Goal: Information Seeking & Learning: Learn about a topic

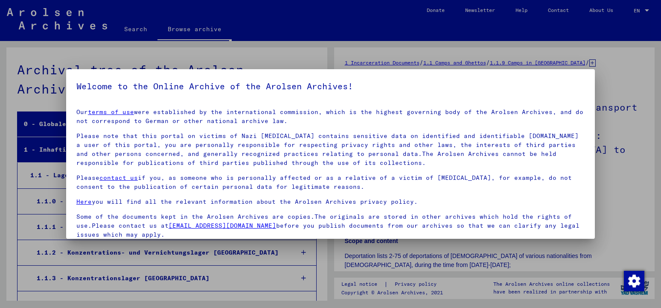
scroll to position [68, 0]
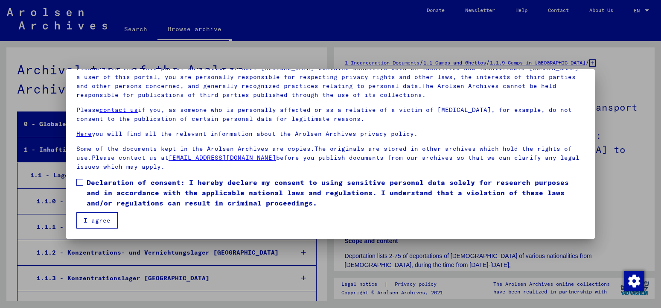
click at [77, 181] on span at bounding box center [79, 182] width 7 height 7
click at [87, 212] on mat-checkbox "Declaration of consent: I hereby declare my consent to using sensitive personal…" at bounding box center [330, 194] width 509 height 35
click at [102, 217] on button "I agree" at bounding box center [96, 220] width 41 height 16
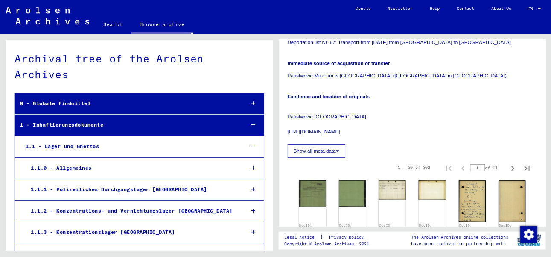
scroll to position [277, 0]
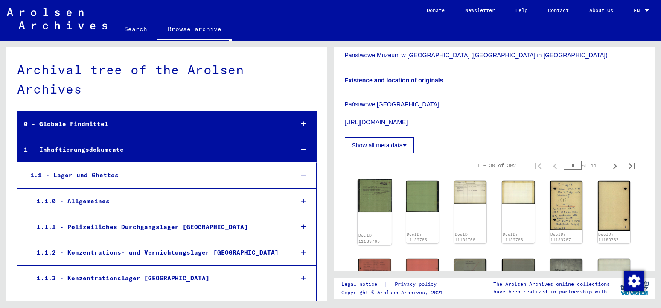
click at [370, 179] on img at bounding box center [375, 195] width 34 height 33
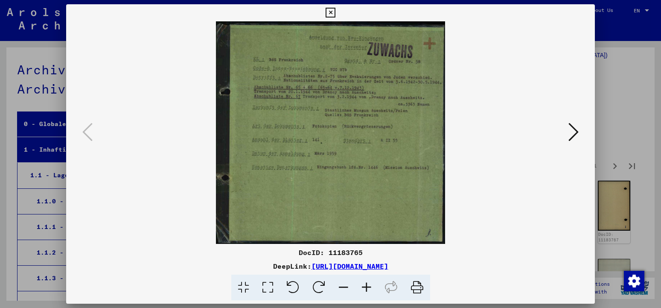
drag, startPoint x: 513, startPoint y: 23, endPoint x: 494, endPoint y: 23, distance: 19.2
click at [494, 23] on img at bounding box center [330, 132] width 471 height 222
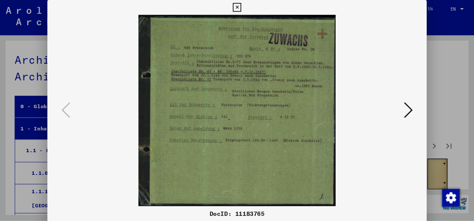
scroll to position [300, 0]
click at [476, 128] on icon at bounding box center [475, 127] width 10 height 20
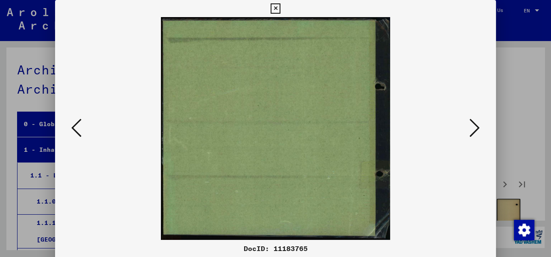
click at [476, 128] on icon at bounding box center [475, 127] width 10 height 20
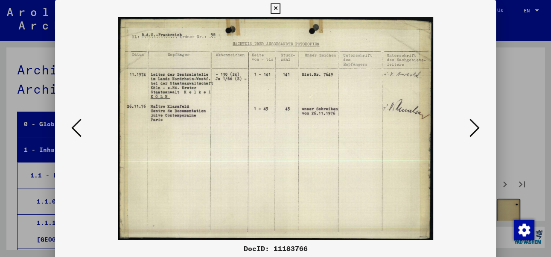
click at [476, 128] on icon at bounding box center [475, 127] width 10 height 20
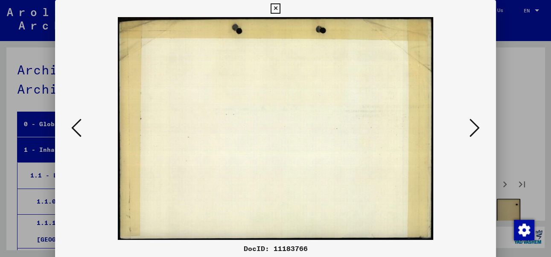
click at [476, 128] on icon at bounding box center [475, 127] width 10 height 20
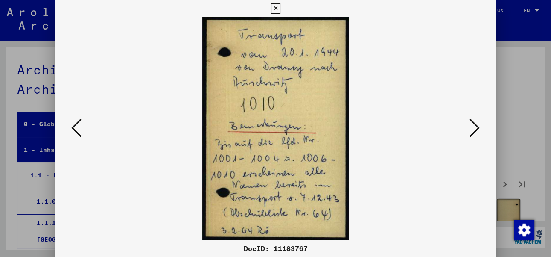
click at [474, 127] on icon at bounding box center [475, 127] width 10 height 20
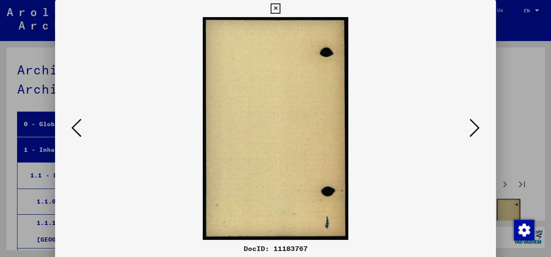
click at [474, 127] on icon at bounding box center [475, 127] width 10 height 20
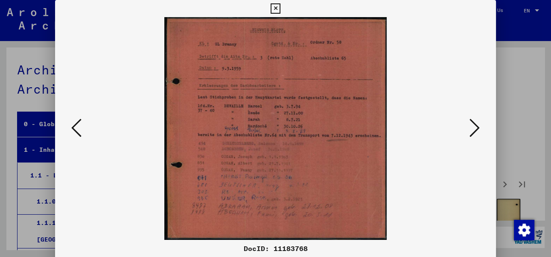
click at [477, 127] on icon at bounding box center [475, 127] width 10 height 20
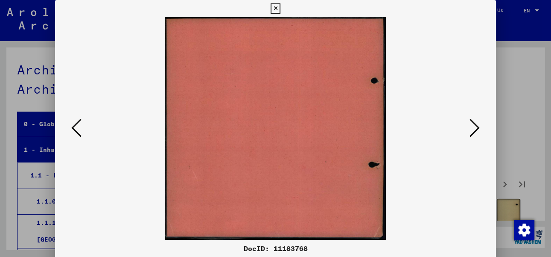
click at [477, 127] on icon at bounding box center [475, 127] width 10 height 20
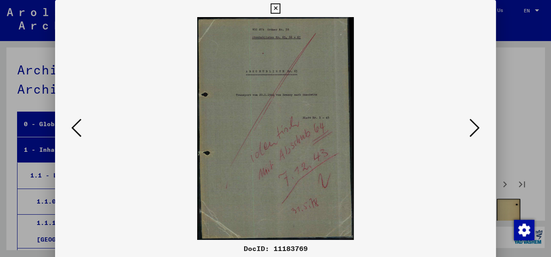
click at [477, 127] on icon at bounding box center [475, 127] width 10 height 20
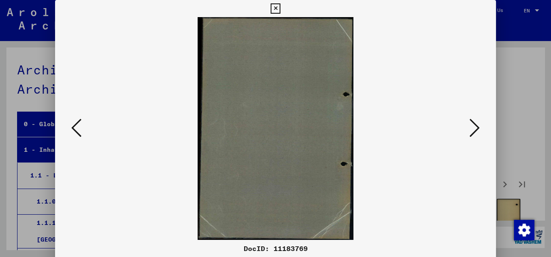
click at [477, 127] on icon at bounding box center [475, 127] width 10 height 20
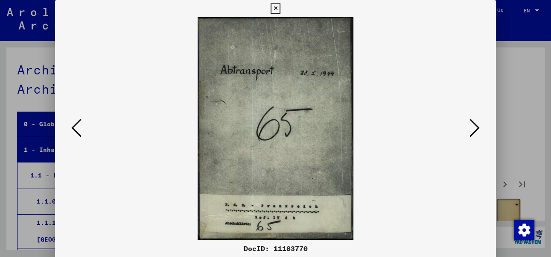
click at [477, 127] on icon at bounding box center [475, 127] width 10 height 20
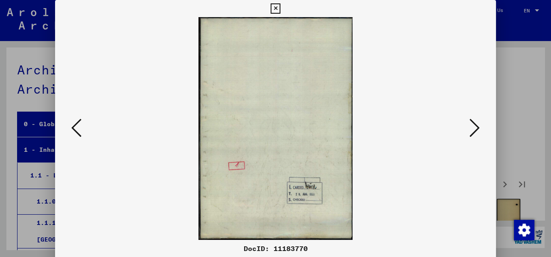
click at [477, 127] on icon at bounding box center [475, 127] width 10 height 20
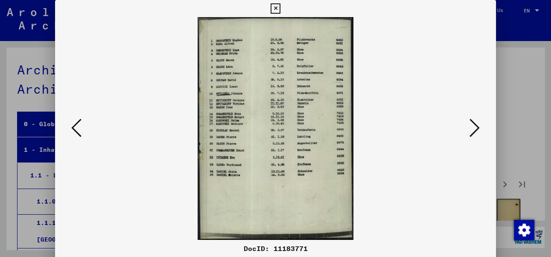
click at [474, 121] on icon at bounding box center [475, 127] width 10 height 20
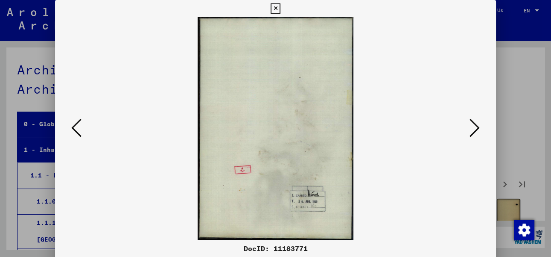
click at [474, 121] on icon at bounding box center [475, 127] width 10 height 20
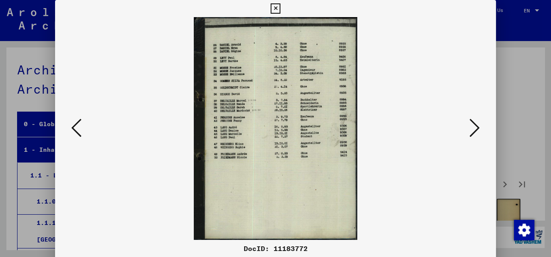
click at [471, 121] on icon at bounding box center [475, 127] width 10 height 20
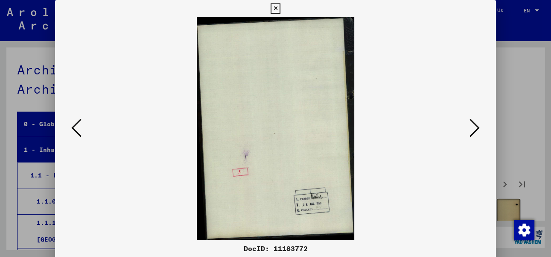
click at [471, 121] on icon at bounding box center [475, 127] width 10 height 20
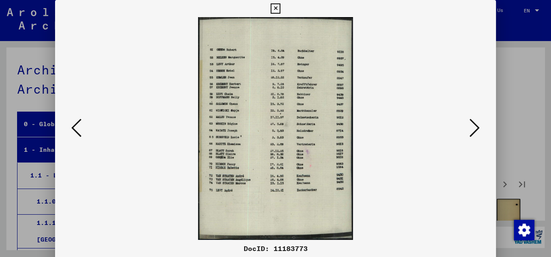
click at [469, 122] on button at bounding box center [474, 128] width 15 height 24
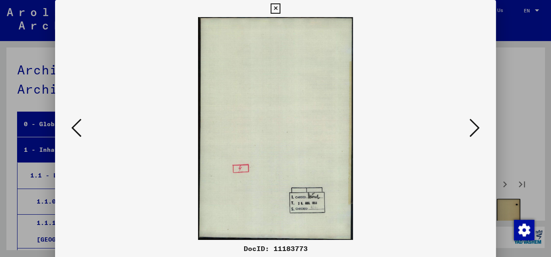
click at [469, 122] on button at bounding box center [474, 128] width 15 height 24
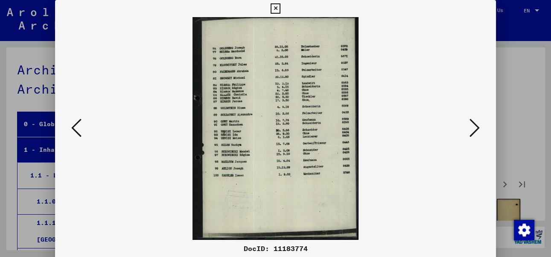
click at [467, 122] on img at bounding box center [275, 128] width 383 height 222
click at [477, 126] on icon at bounding box center [475, 127] width 10 height 20
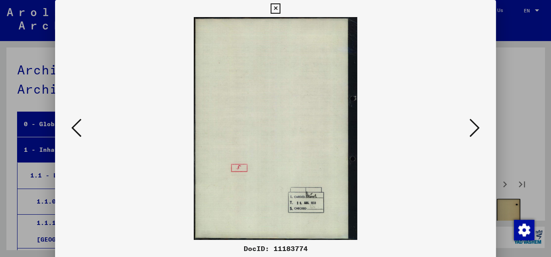
click at [477, 126] on icon at bounding box center [475, 127] width 10 height 20
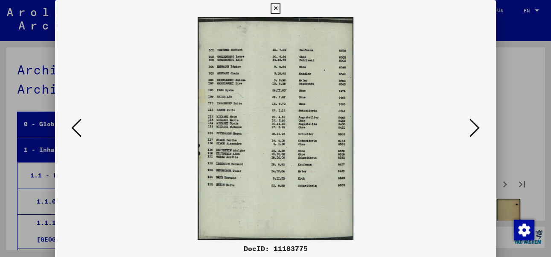
click at [473, 125] on icon at bounding box center [475, 127] width 10 height 20
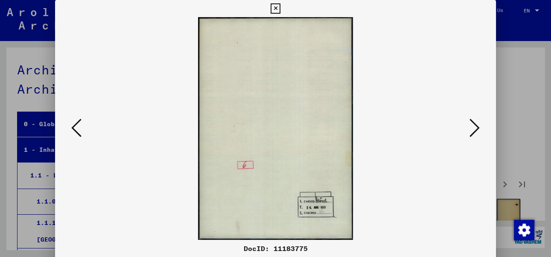
click at [473, 125] on icon at bounding box center [475, 127] width 10 height 20
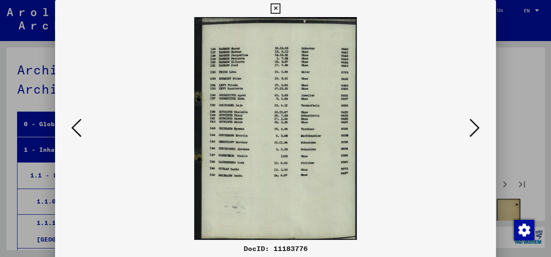
click at [473, 124] on icon at bounding box center [475, 127] width 10 height 20
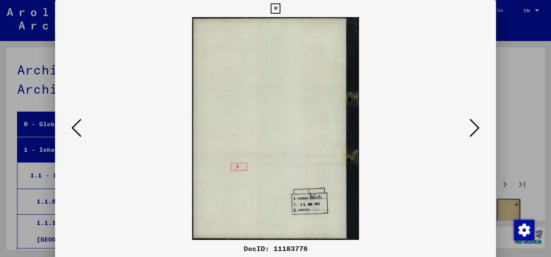
click at [473, 124] on icon at bounding box center [475, 127] width 10 height 20
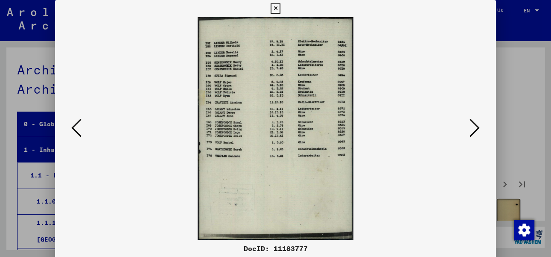
click at [473, 124] on icon at bounding box center [475, 127] width 10 height 20
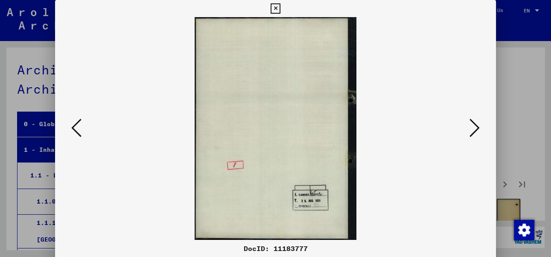
click at [473, 124] on icon at bounding box center [475, 127] width 10 height 20
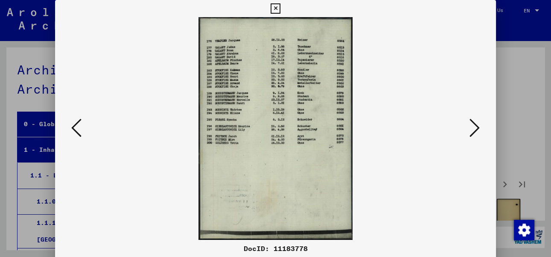
click at [473, 124] on icon at bounding box center [475, 127] width 10 height 20
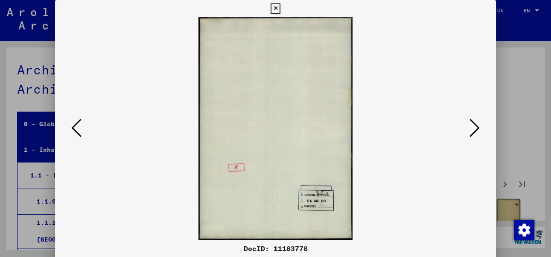
click at [473, 124] on icon at bounding box center [475, 127] width 10 height 20
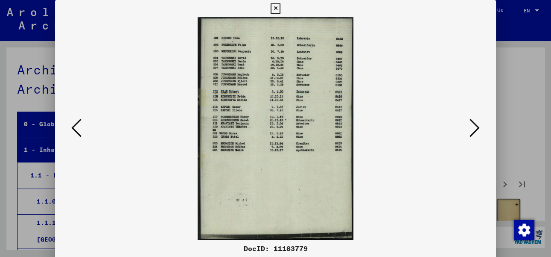
click at [473, 124] on icon at bounding box center [475, 127] width 10 height 20
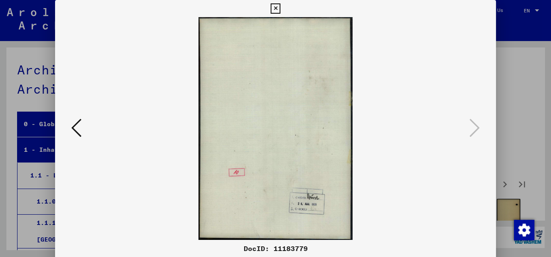
click at [281, 11] on icon at bounding box center [276, 8] width 10 height 10
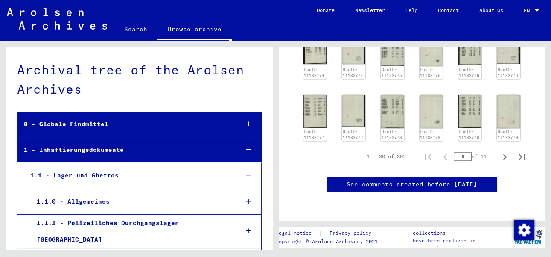
scroll to position [793, 0]
